Goal: Use online tool/utility: Use online tool/utility

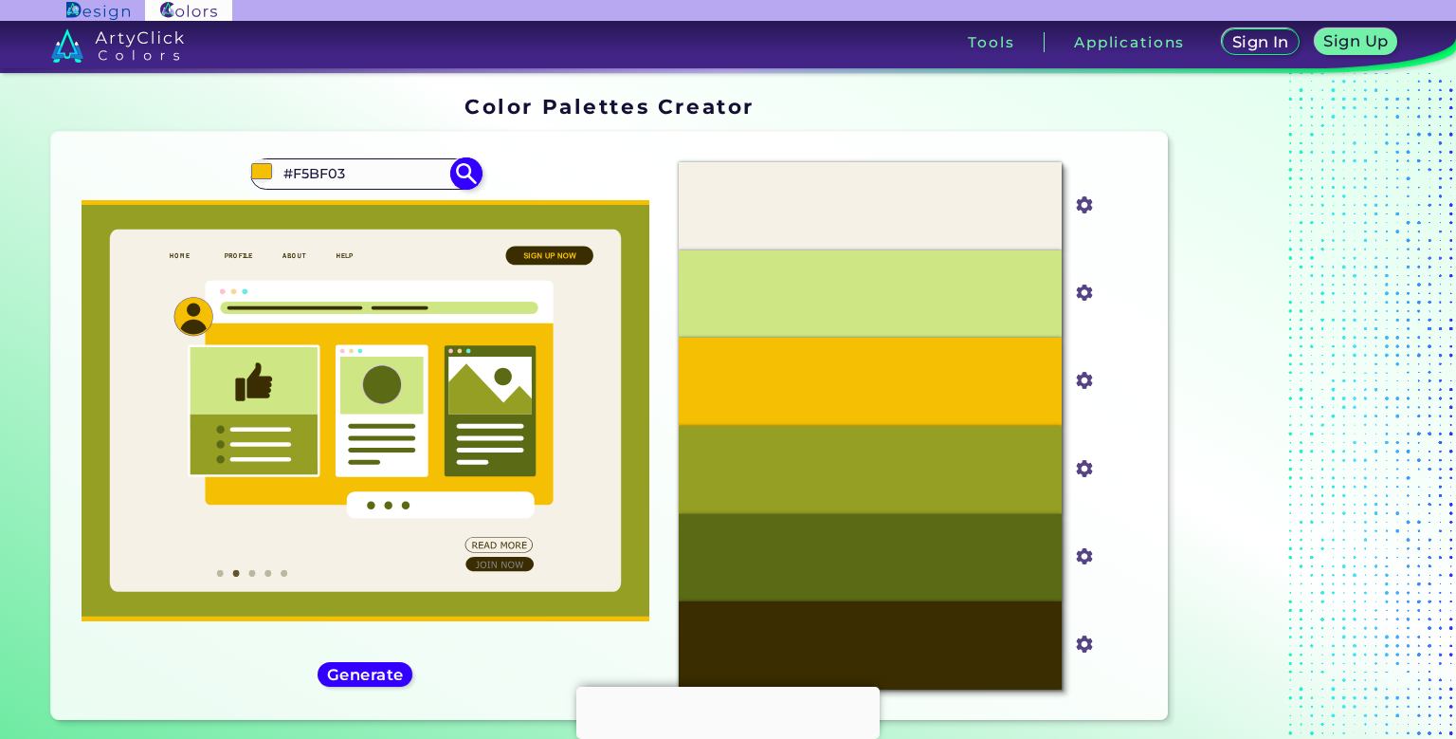
drag, startPoint x: 358, startPoint y: 173, endPoint x: 184, endPoint y: 190, distance: 175.2
click at [277, 187] on input "#F5BF03" at bounding box center [365, 174] width 176 height 26
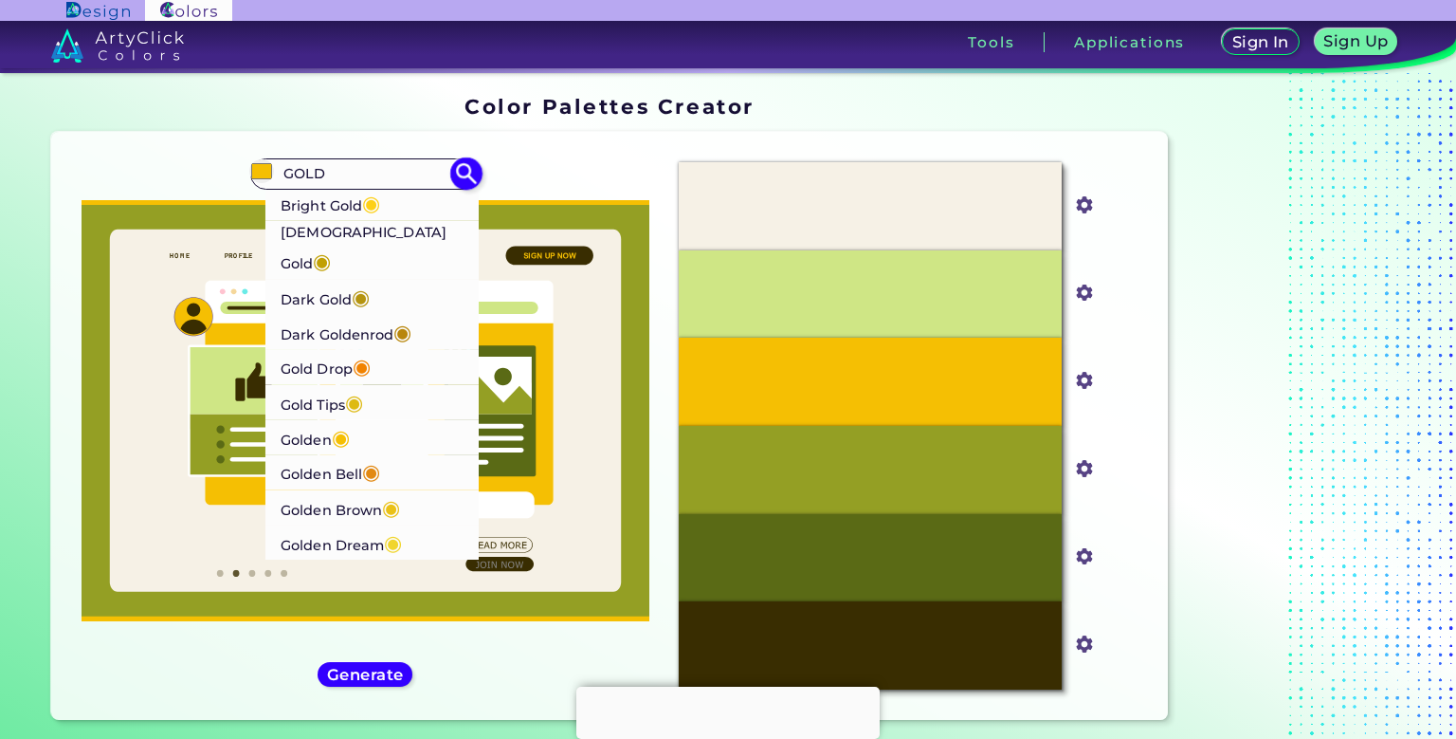
type input "GOLD"
click at [322, 207] on p "Bright Gold ◉" at bounding box center [331, 202] width 100 height 35
type input "#fdd017"
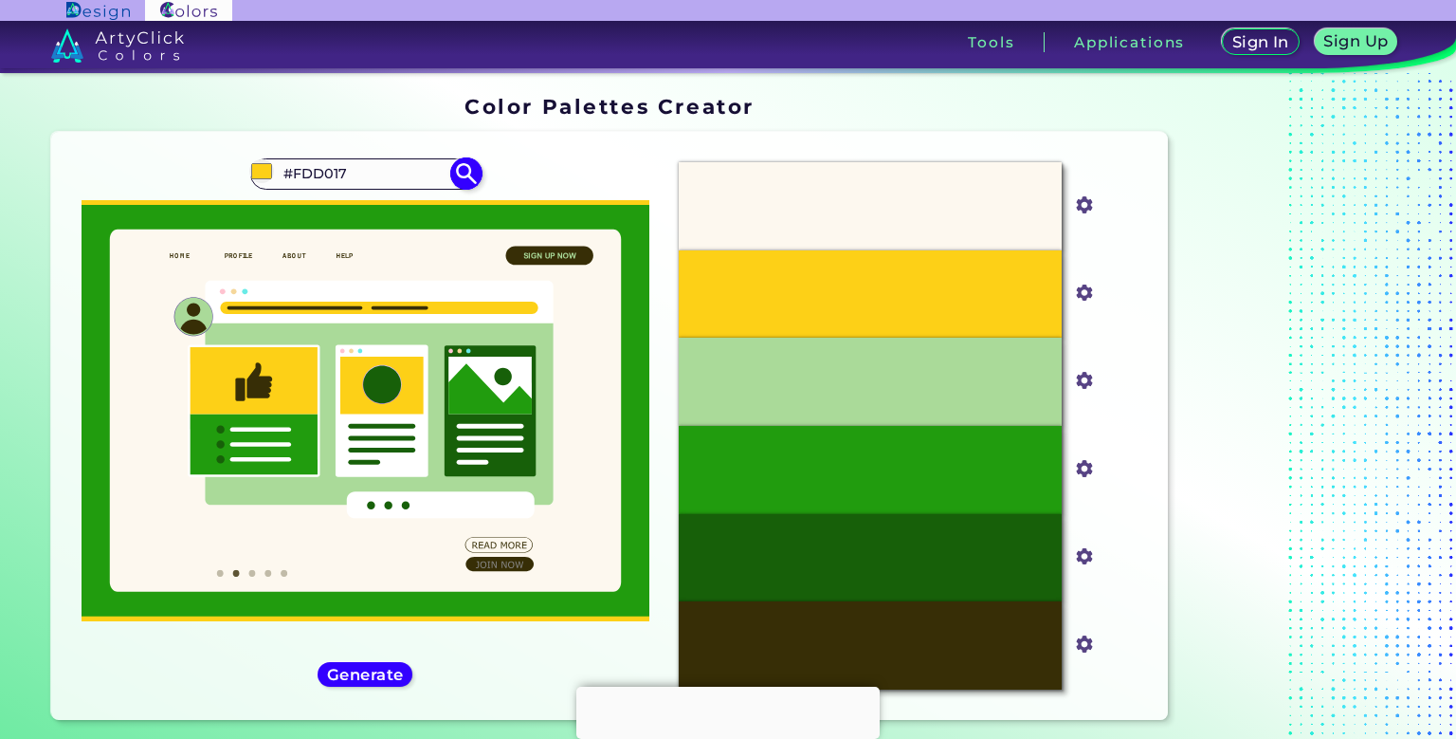
drag, startPoint x: 359, startPoint y: 174, endPoint x: 0, endPoint y: 199, distance: 360.2
click at [277, 187] on input "#FDD017" at bounding box center [365, 174] width 176 height 26
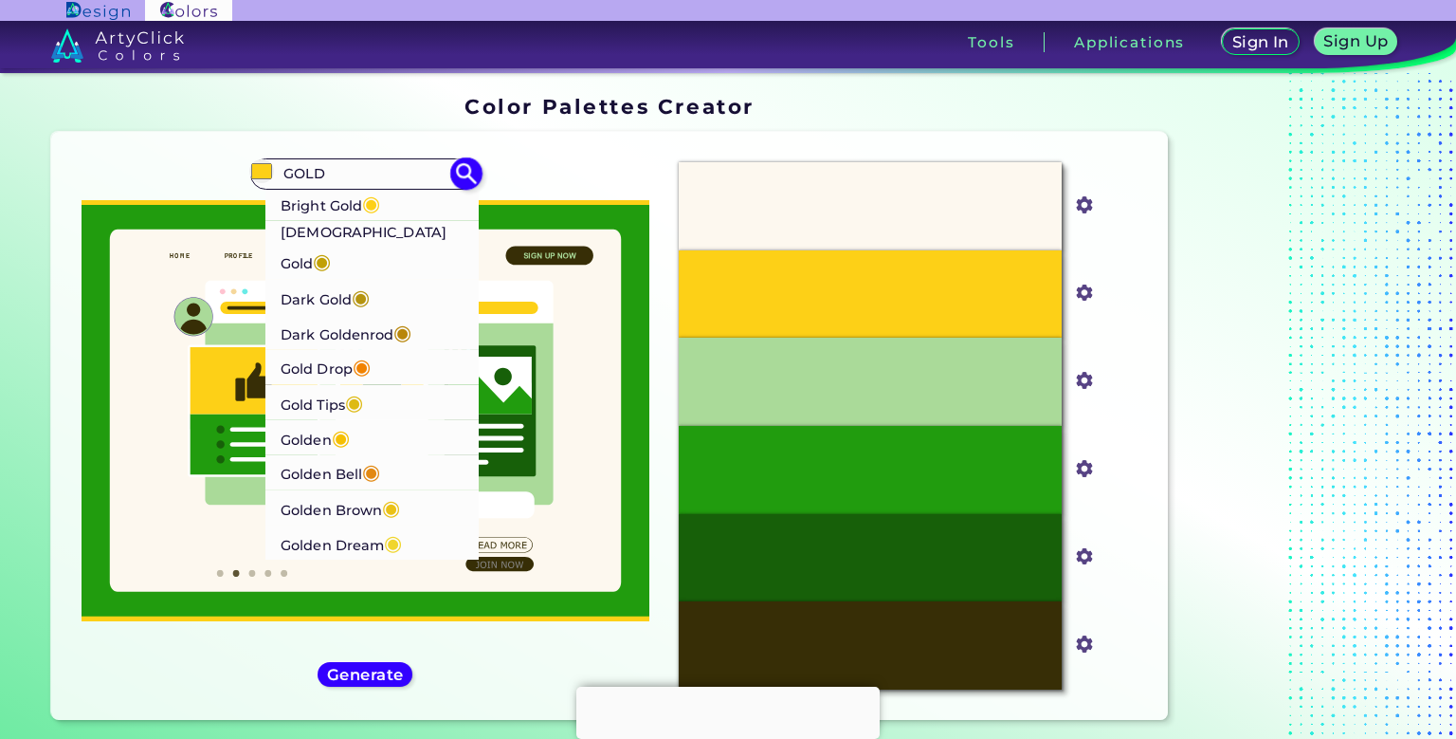
type input "GOLD"
click at [324, 419] on p "Golden ◉" at bounding box center [315, 436] width 69 height 35
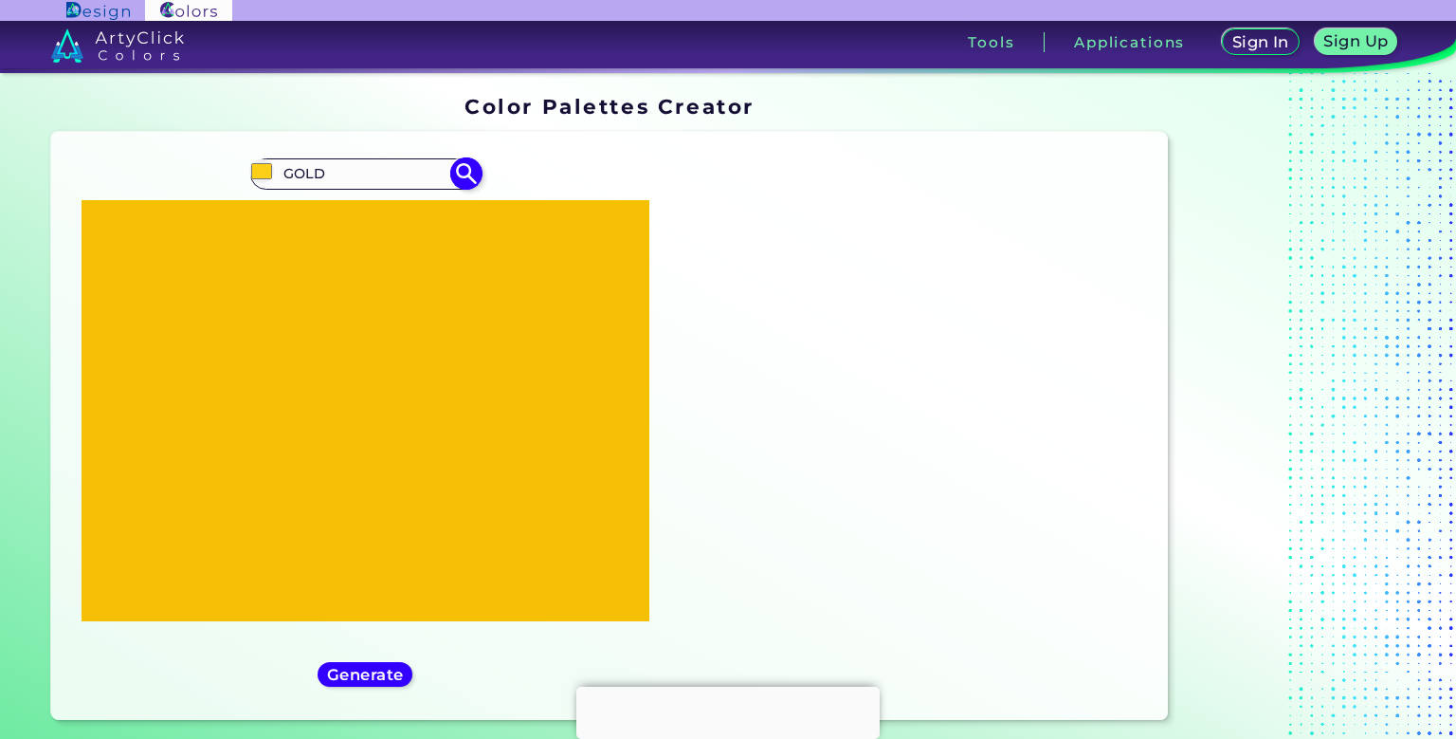
type input "#f5bf03"
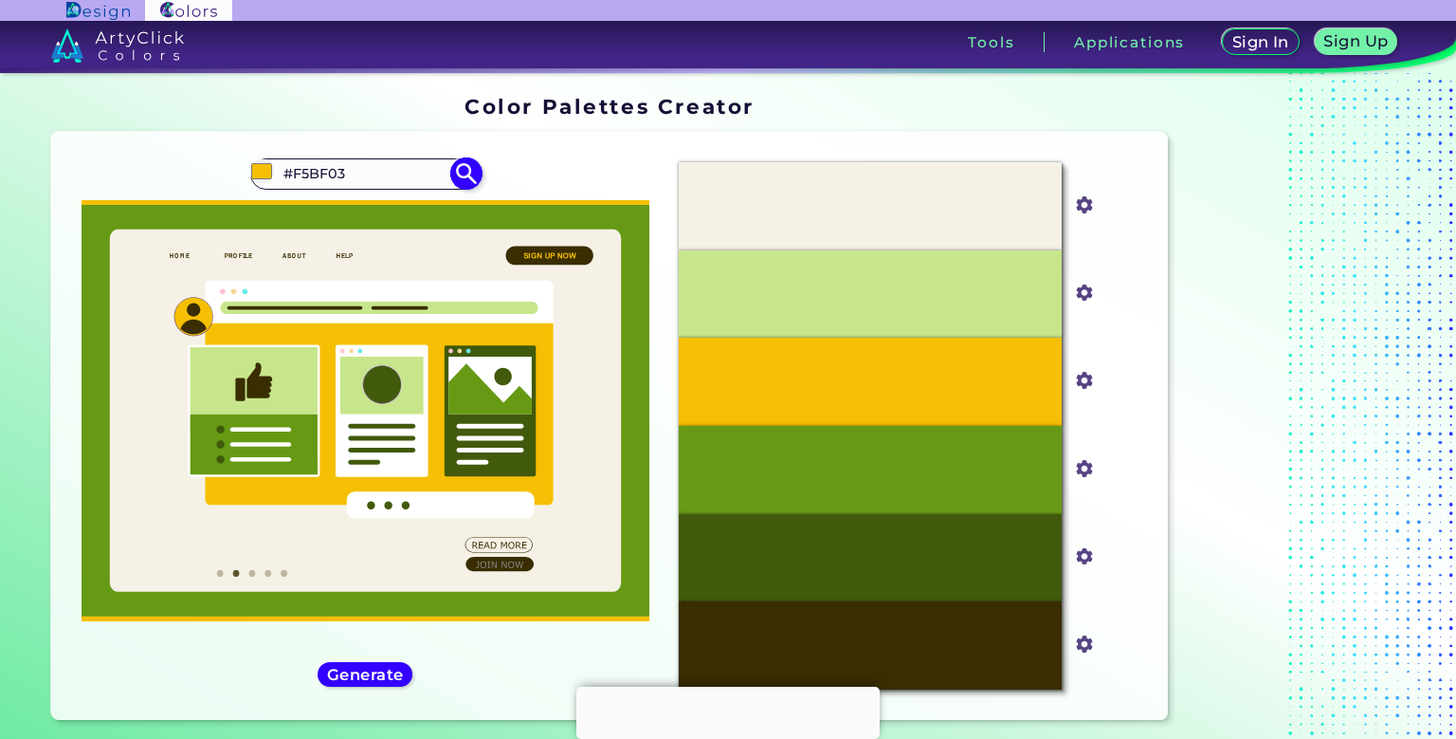
drag, startPoint x: 371, startPoint y: 163, endPoint x: 23, endPoint y: 164, distance: 347.9
click at [277, 164] on input "#F5BF03" at bounding box center [365, 174] width 176 height 26
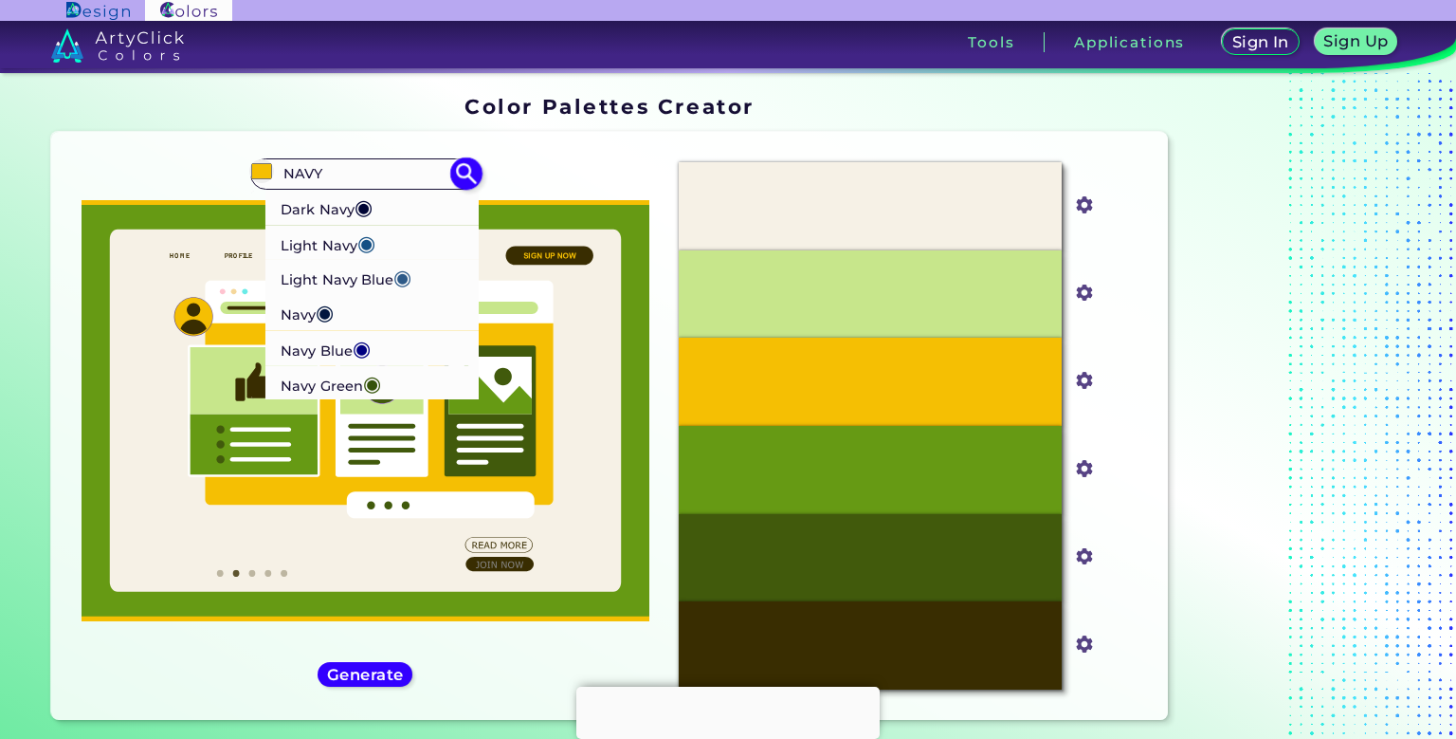
type input "NAVY"
click at [334, 346] on p "Navy Blue ◉" at bounding box center [326, 347] width 90 height 35
type input "#000080"
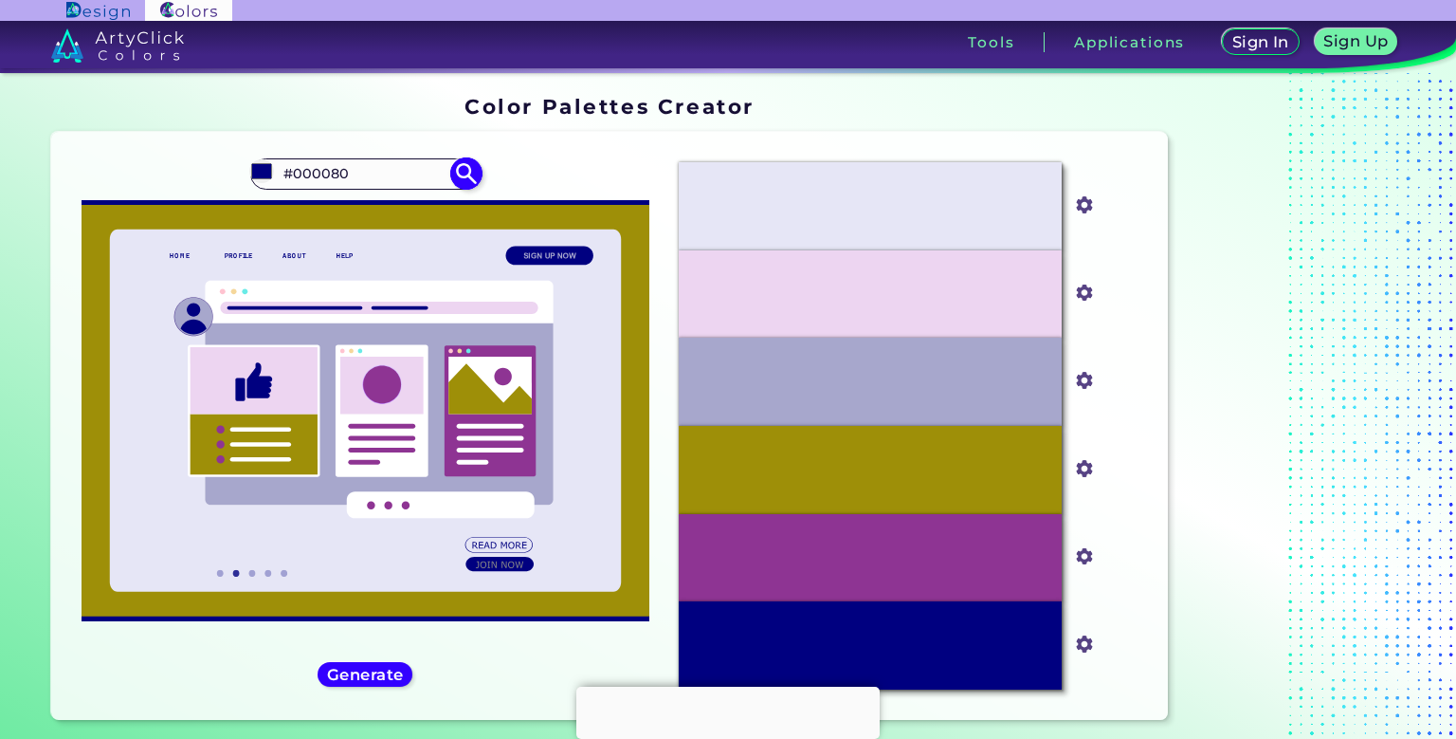
drag, startPoint x: 362, startPoint y: 169, endPoint x: 67, endPoint y: 162, distance: 294.9
click at [277, 162] on input "#000080" at bounding box center [365, 174] width 176 height 26
